Goal: Browse casually

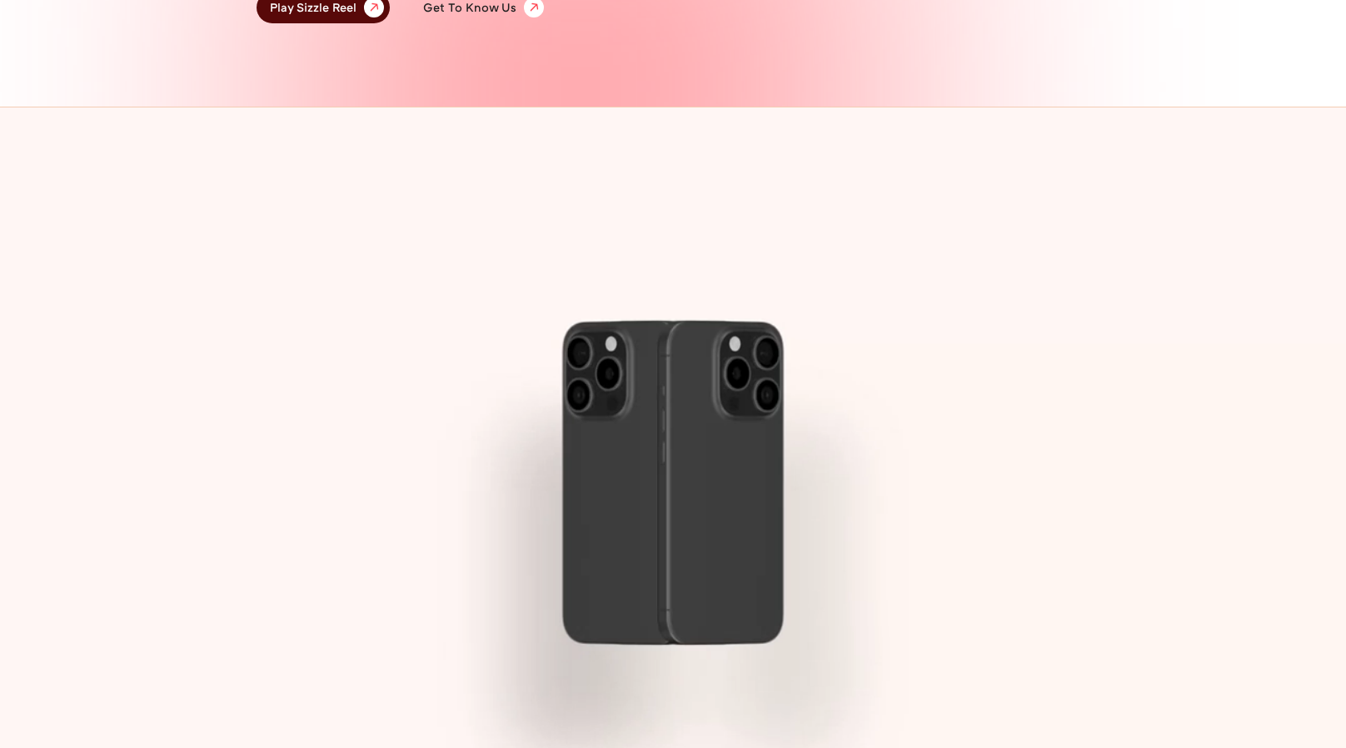
click at [458, 522] on div at bounding box center [673, 482] width 1346 height 750
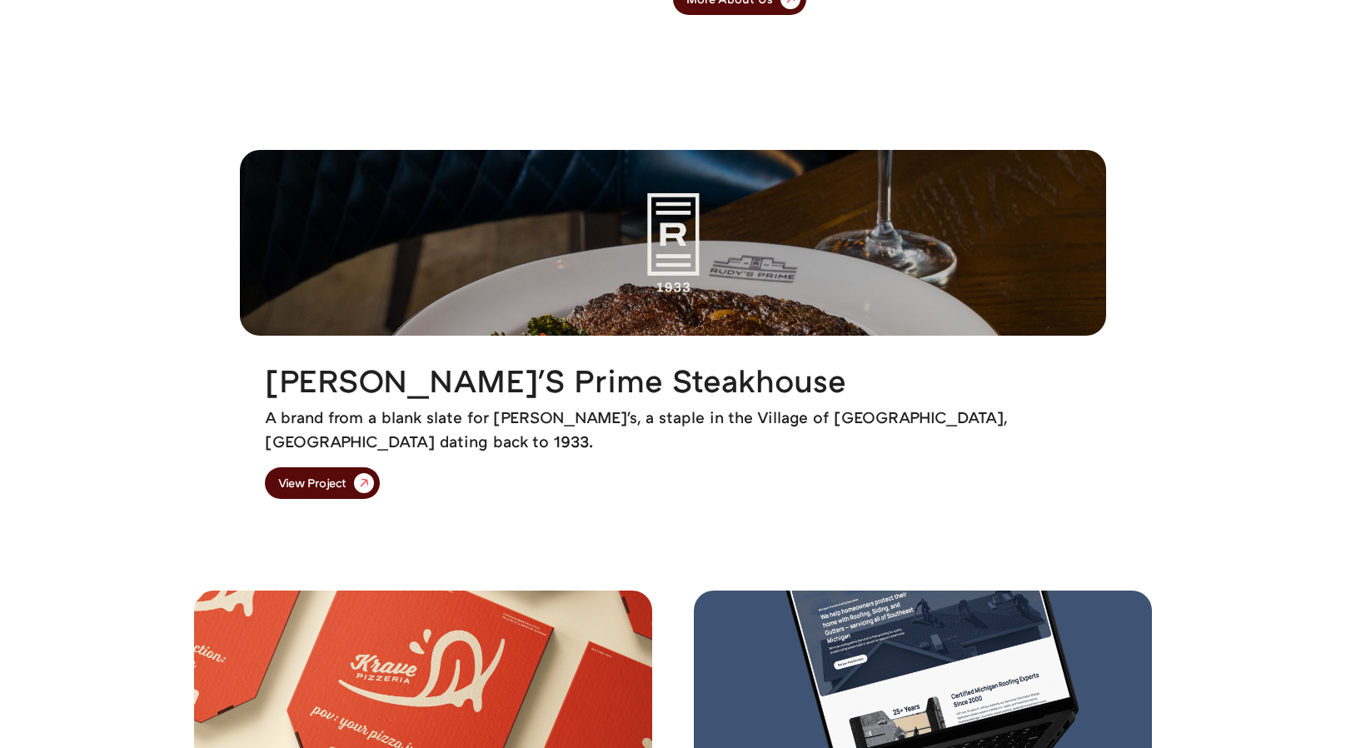
scroll to position [1681, 0]
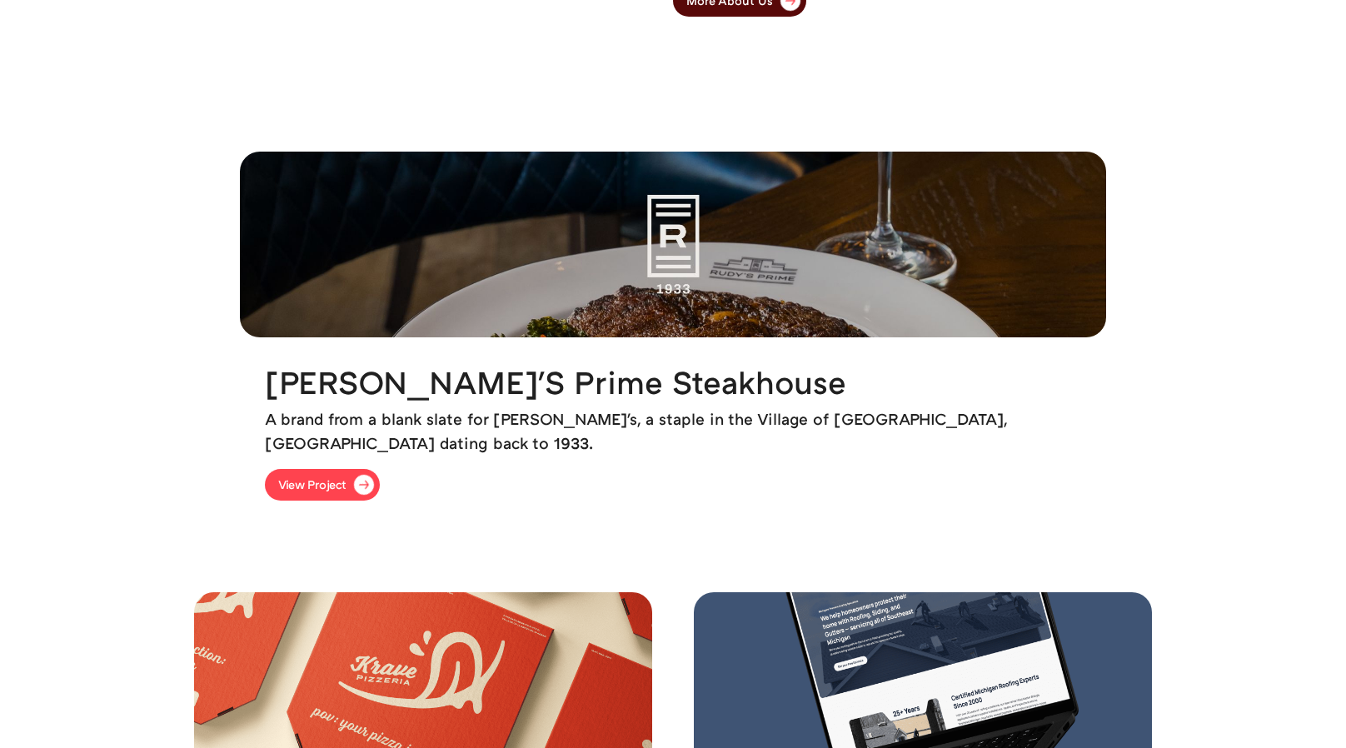
click at [380, 496] on link "View Project" at bounding box center [322, 485] width 115 height 32
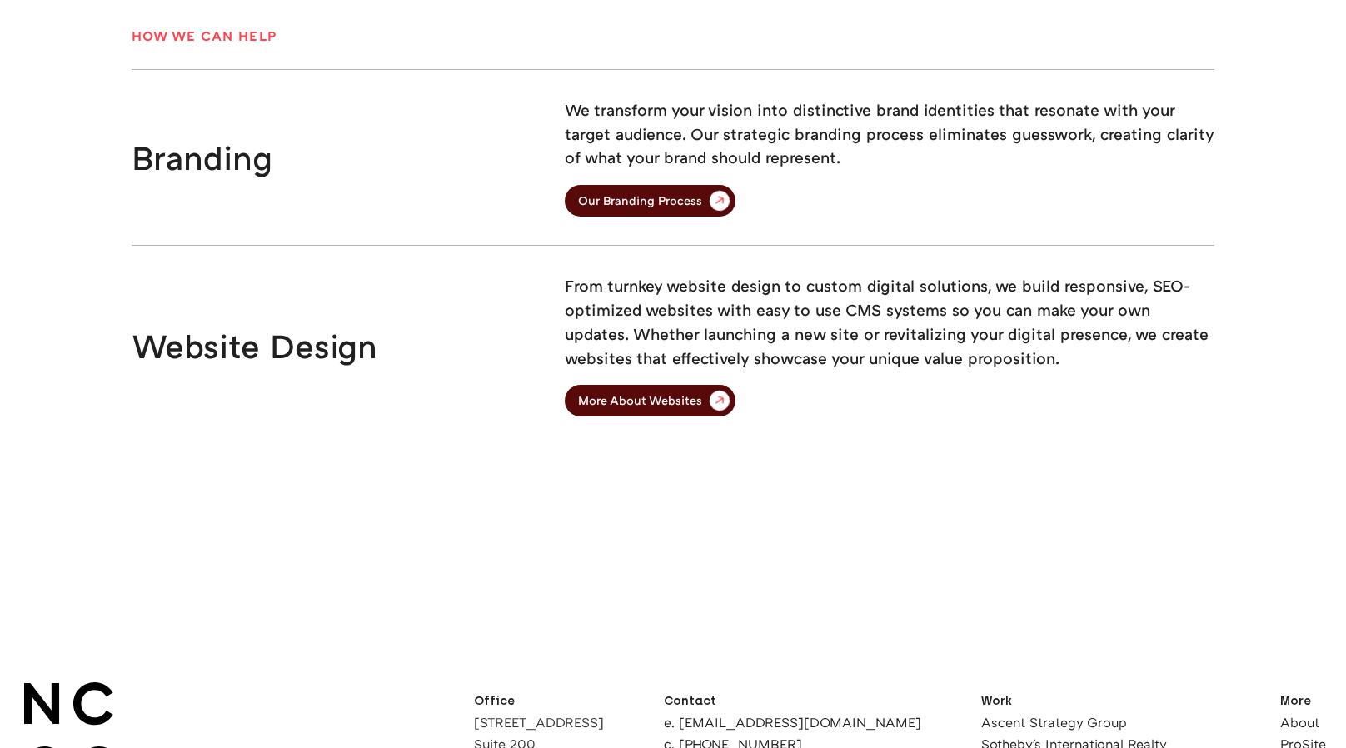
scroll to position [4320, 0]
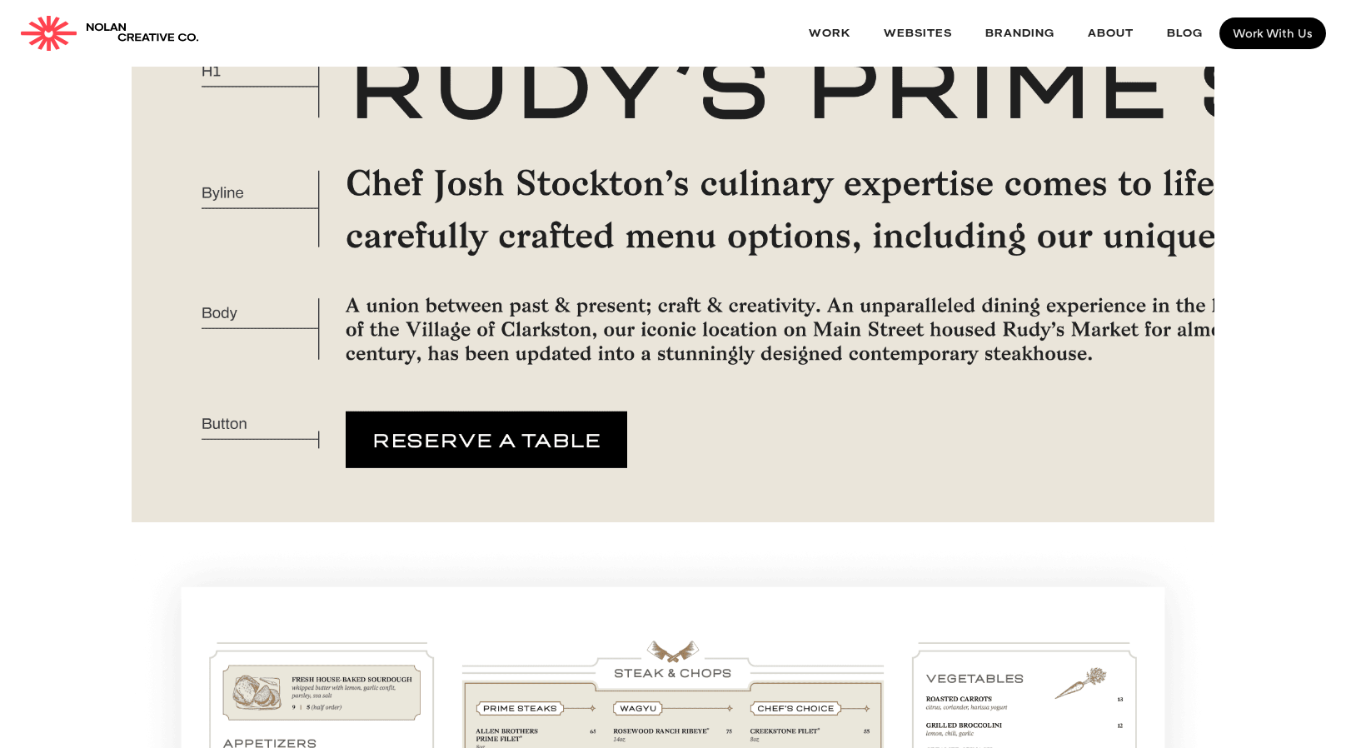
scroll to position [9015, 0]
